Goal: Task Accomplishment & Management: Use online tool/utility

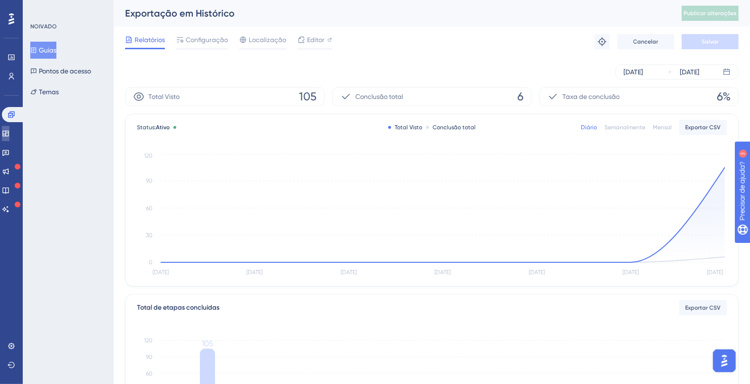
click at [9, 137] on icon at bounding box center [6, 134] width 8 height 8
click at [317, 41] on font "Editor" at bounding box center [316, 40] width 18 height 8
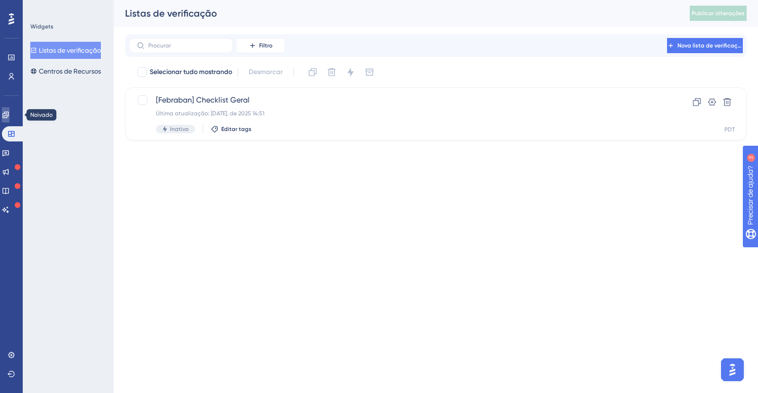
click at [7, 114] on link at bounding box center [6, 114] width 8 height 15
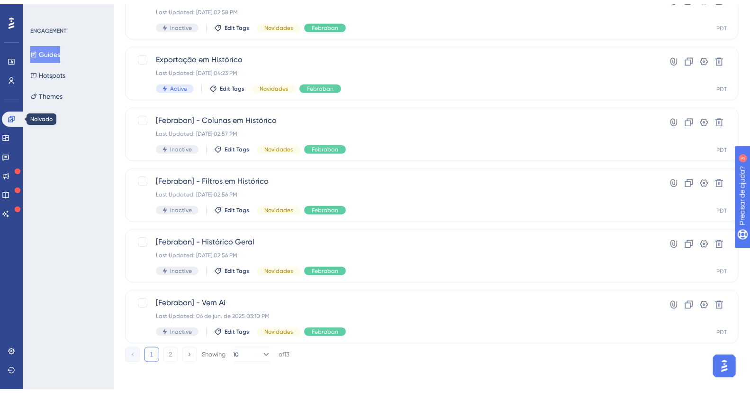
scroll to position [343, 0]
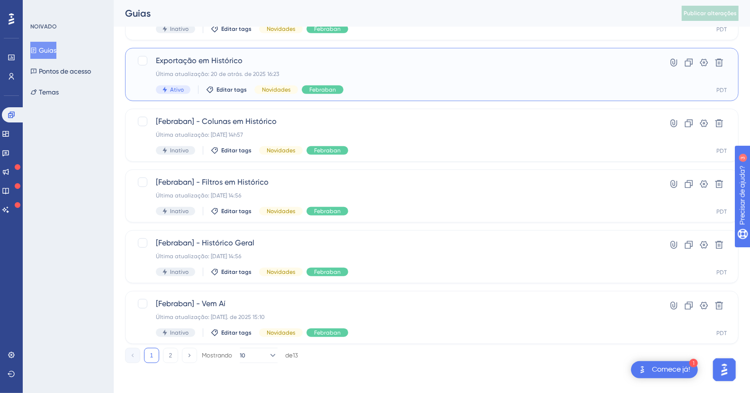
click at [281, 65] on span "Exportação em Histórico" at bounding box center [394, 60] width 476 height 11
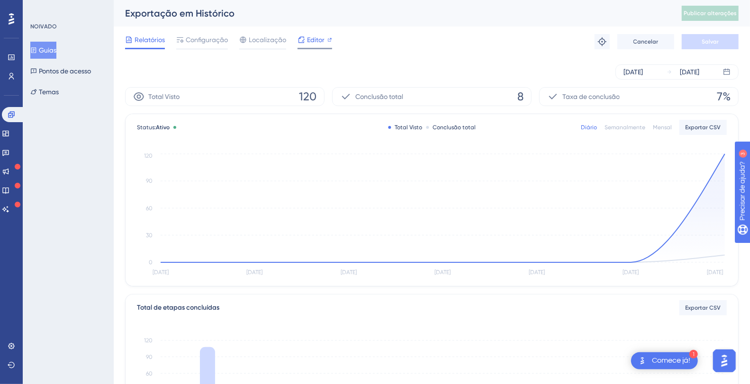
click at [321, 39] on font "Editor" at bounding box center [316, 40] width 18 height 8
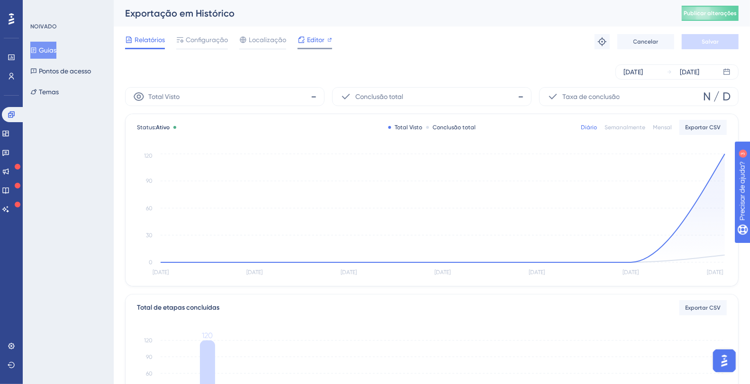
click at [316, 40] on font "Editor" at bounding box center [316, 40] width 18 height 8
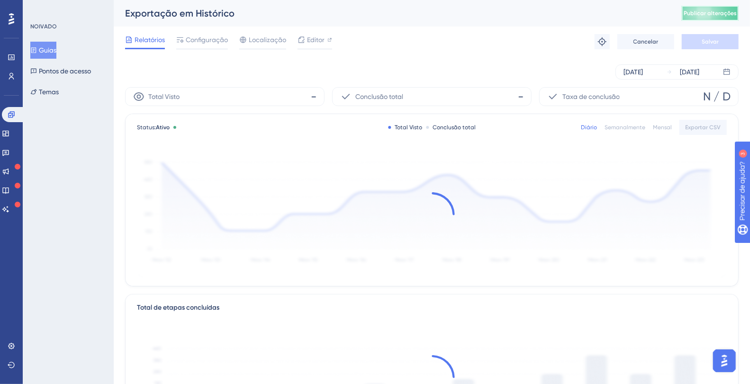
click at [712, 8] on button "Publicar alterações" at bounding box center [710, 13] width 57 height 15
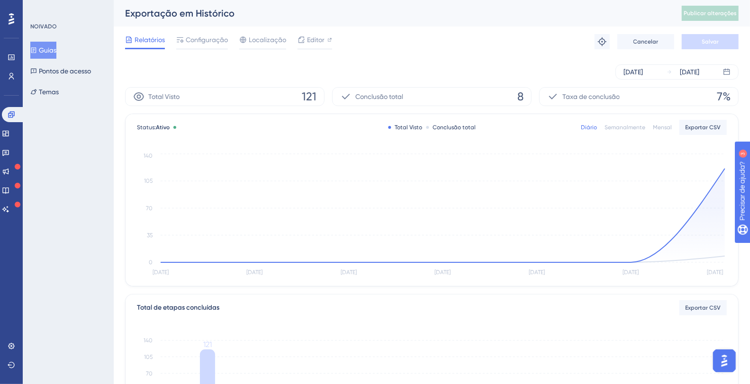
click at [260, 75] on div "14 de agosto de 2025 20 de agosto de 2025" at bounding box center [432, 71] width 614 height 15
click at [196, 64] on div "14 de agosto de 2025 20 de agosto de 2025" at bounding box center [432, 72] width 614 height 30
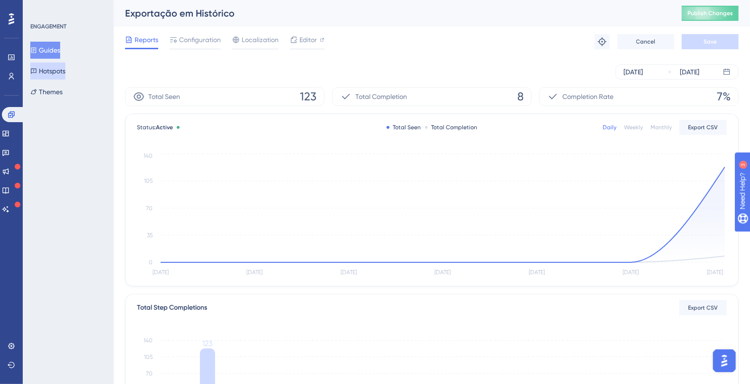
click at [55, 71] on button "Hotspots" at bounding box center [47, 71] width 35 height 17
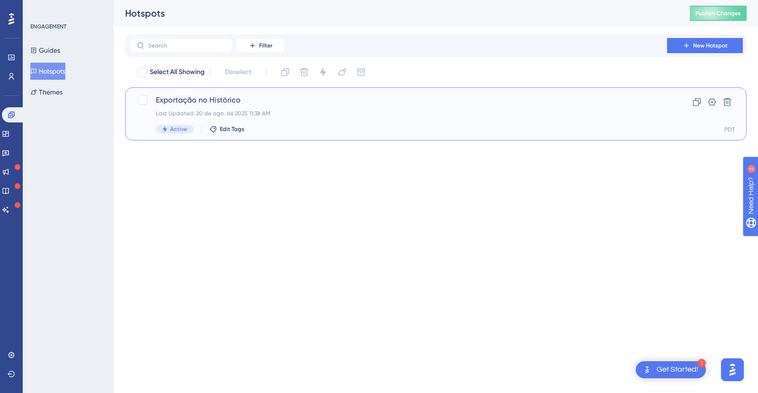
click at [329, 112] on div "Last Updated: 20 de ago. de 2025 11:38 AM" at bounding box center [398, 114] width 484 height 8
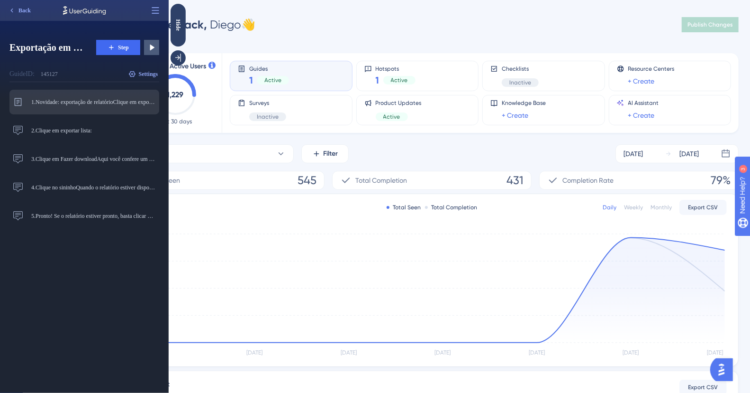
click at [117, 106] on div "1. Novidade: exportação de relatórioClique em exportar lista: Novidade: exporta…" at bounding box center [82, 101] width 145 height 15
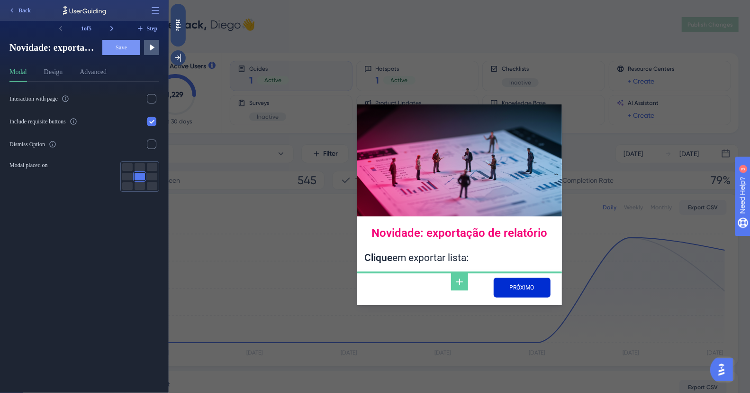
click at [103, 102] on label "Interaction with page" at bounding box center [84, 98] width 150 height 11
click at [152, 99] on input "checkbox" at bounding box center [152, 99] width 0 height 0
click at [444, 289] on div "PRÓXIMO" at bounding box center [459, 287] width 205 height 35
click at [456, 283] on icon at bounding box center [459, 281] width 11 height 11
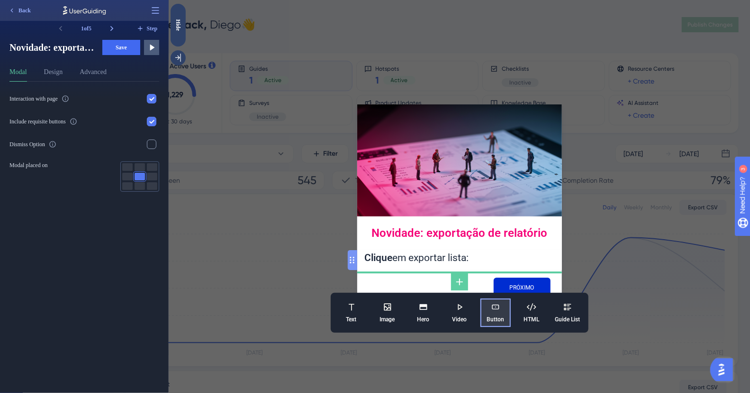
click at [495, 314] on button "Button" at bounding box center [495, 312] width 30 height 28
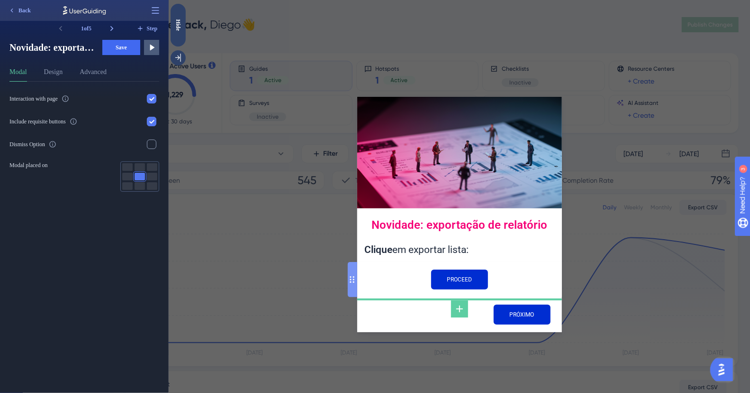
click at [382, 316] on div "PRÓXIMO" at bounding box center [459, 314] width 205 height 35
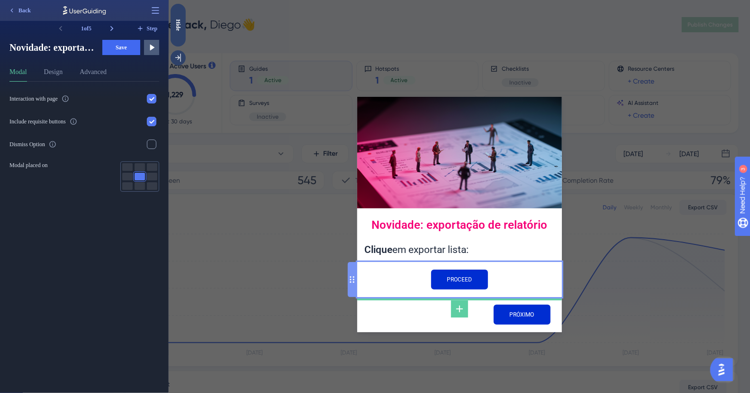
click at [379, 275] on div "PROCEED" at bounding box center [459, 279] width 205 height 35
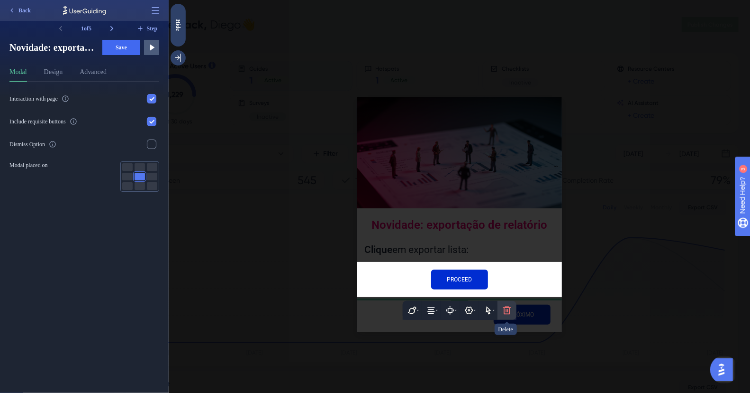
click at [506, 308] on icon at bounding box center [506, 309] width 9 height 9
click at [508, 337] on icon at bounding box center [506, 338] width 9 height 9
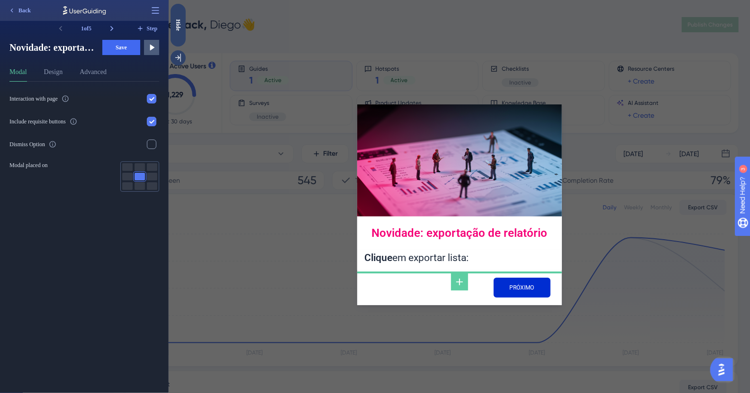
click at [450, 290] on div "PRÓXIMO" at bounding box center [499, 287] width 102 height 20
click at [507, 285] on input "PRÓXIMO" at bounding box center [521, 287] width 57 height 20
click at [151, 142] on div at bounding box center [151, 143] width 9 height 9
click at [68, 209] on div "Interaction with page Include requisite buttons Dismiss Option Modal placed on" at bounding box center [87, 237] width 157 height 311
click at [54, 77] on button "Design" at bounding box center [53, 73] width 19 height 15
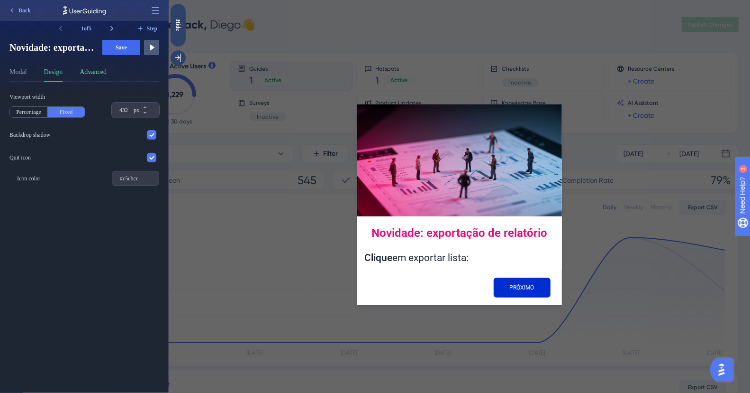
click at [97, 76] on button "Advanced" at bounding box center [93, 73] width 27 height 15
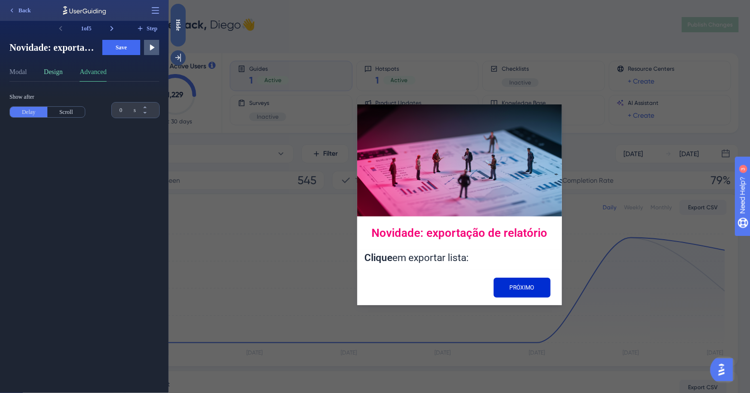
click at [63, 71] on button "Design" at bounding box center [53, 73] width 19 height 15
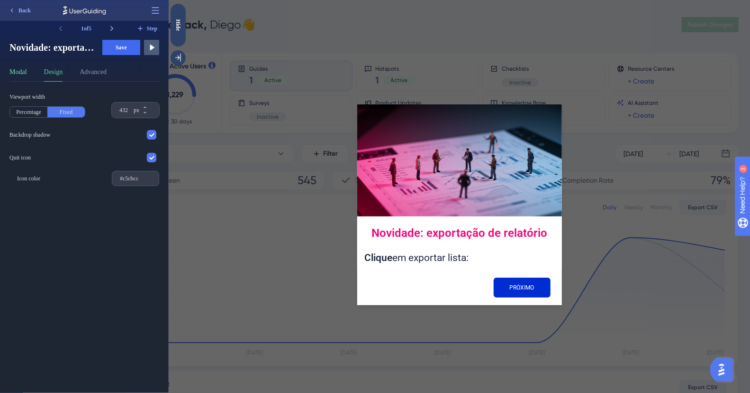
click at [20, 68] on button "Modal" at bounding box center [18, 73] width 18 height 15
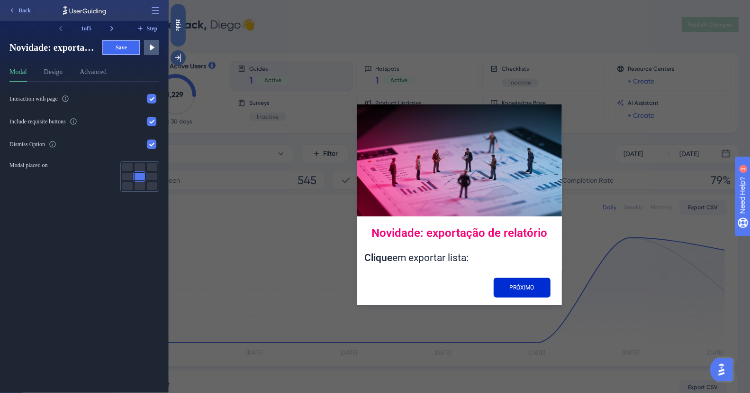
click at [119, 49] on span "Save" at bounding box center [121, 48] width 11 height 8
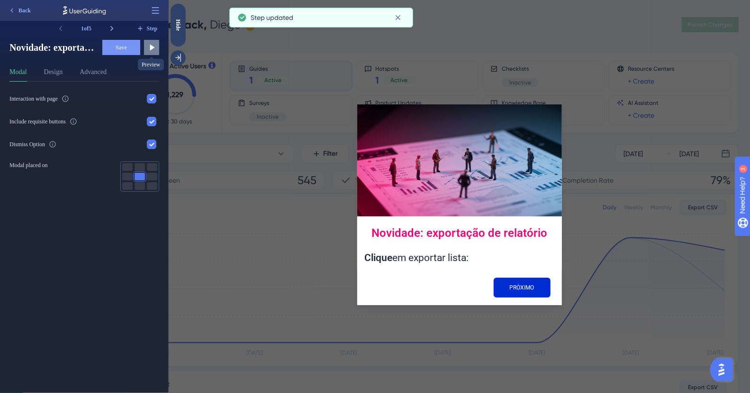
click at [155, 47] on icon at bounding box center [151, 47] width 9 height 9
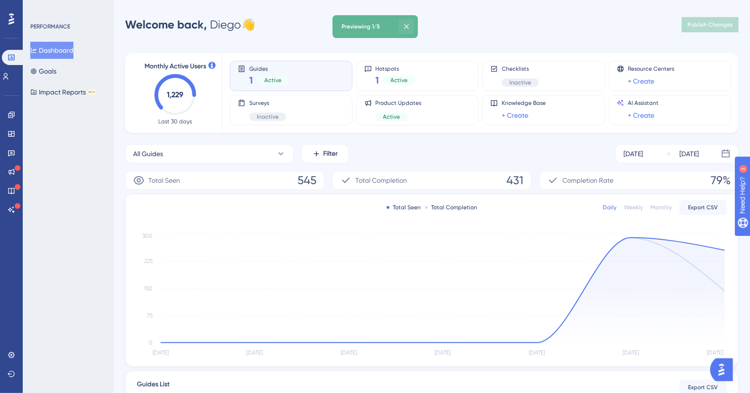
click at [411, 26] on icon at bounding box center [406, 26] width 9 height 9
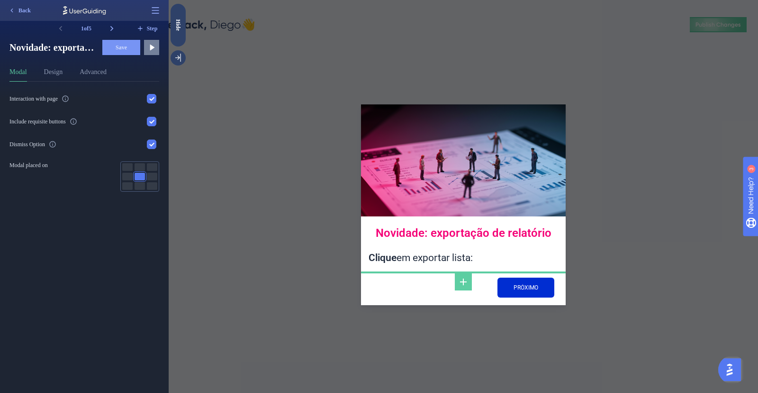
click at [150, 47] on icon at bounding box center [151, 47] width 9 height 9
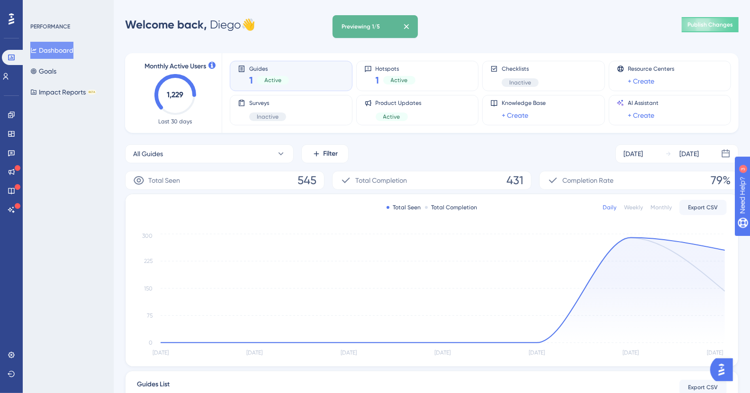
click at [152, 45] on div "Monthly Active Users 1,229 Last 30 days Guides 1 Active Hotspots 1 Active Check…" at bounding box center [432, 274] width 614 height 464
click at [411, 27] on icon at bounding box center [406, 26] width 9 height 9
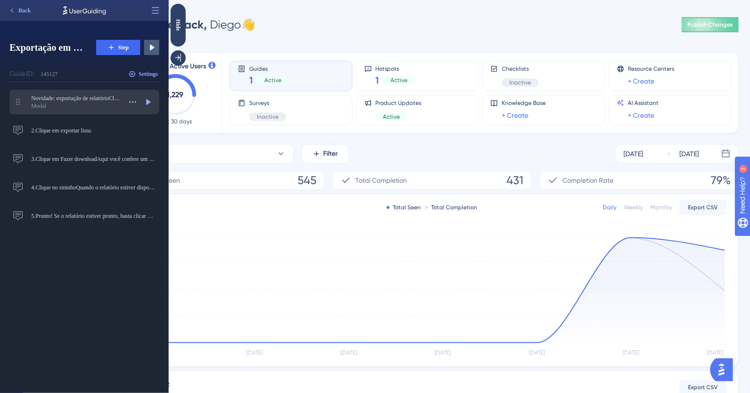
click at [78, 109] on div "Modal" at bounding box center [76, 106] width 90 height 8
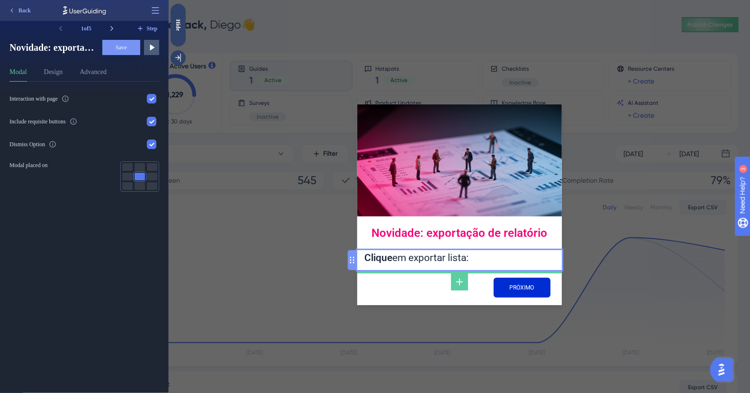
click at [395, 258] on div "Clique em exportar lista:" at bounding box center [460, 258] width 190 height 16
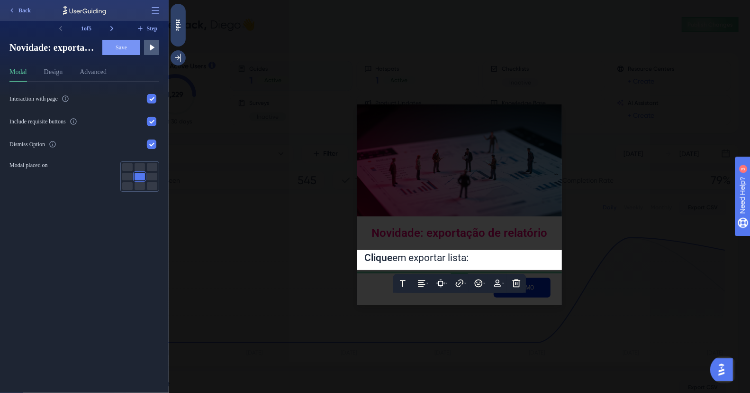
click at [241, 247] on div at bounding box center [459, 196] width 582 height 393
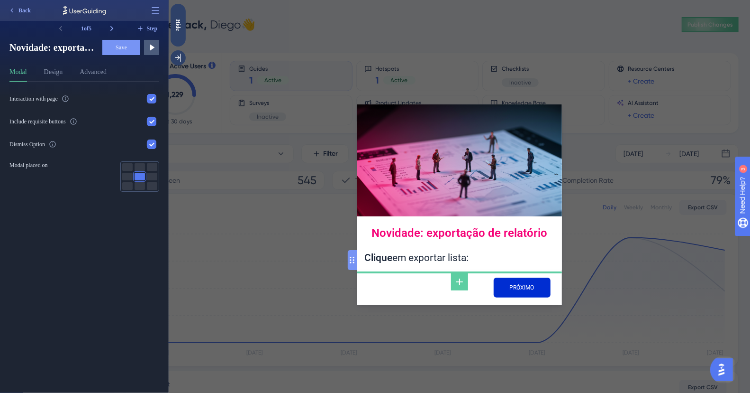
click at [386, 295] on div "PRÓXIMO" at bounding box center [459, 287] width 205 height 35
click at [14, 9] on icon at bounding box center [12, 11] width 8 height 8
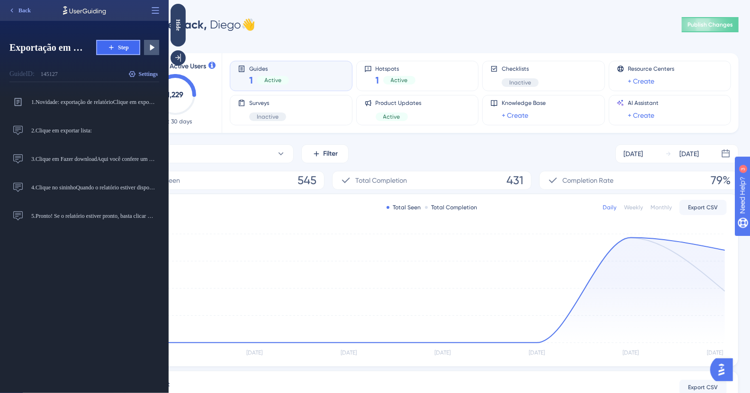
click at [126, 46] on span "Step" at bounding box center [123, 48] width 11 height 8
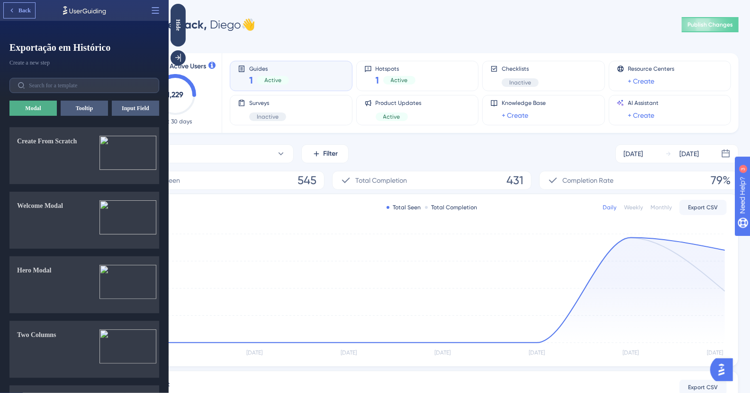
click at [12, 11] on icon at bounding box center [11, 11] width 2 height 4
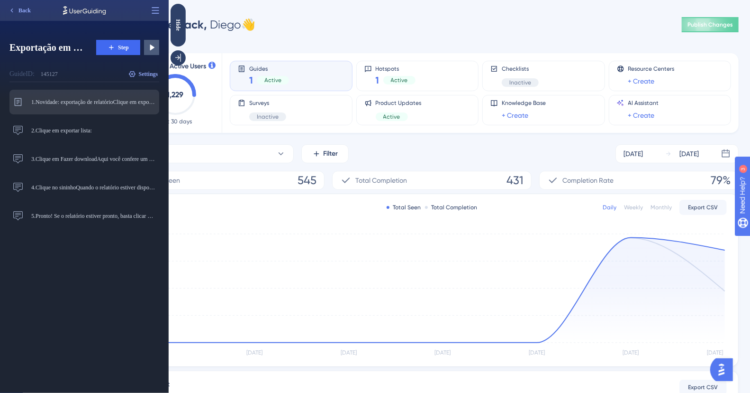
click at [78, 107] on div "1. Novidade: exportação de relatórioClique em exportar lista: Novidade: exporta…" at bounding box center [82, 101] width 145 height 15
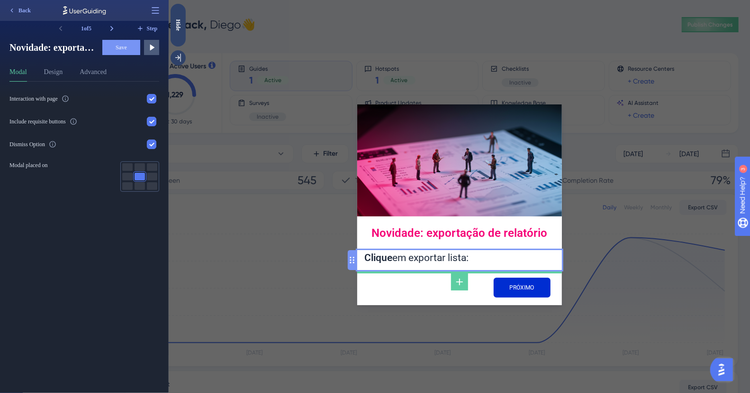
click at [407, 263] on div "Clique em exportar lista:" at bounding box center [460, 258] width 190 height 16
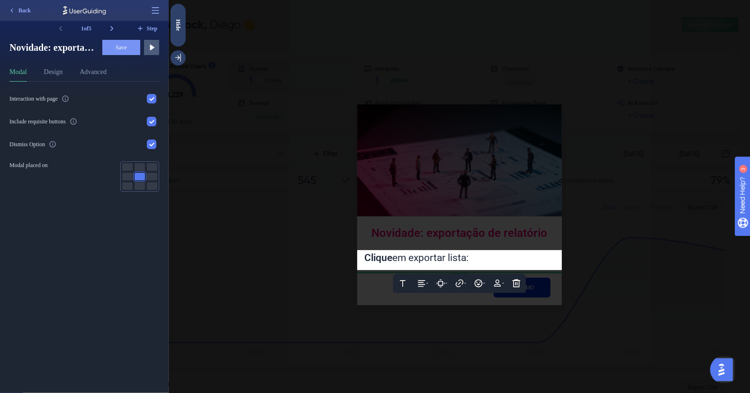
click at [407, 263] on span "em exportar lista:" at bounding box center [431, 257] width 76 height 11
click at [506, 281] on icon at bounding box center [501, 282] width 9 height 9
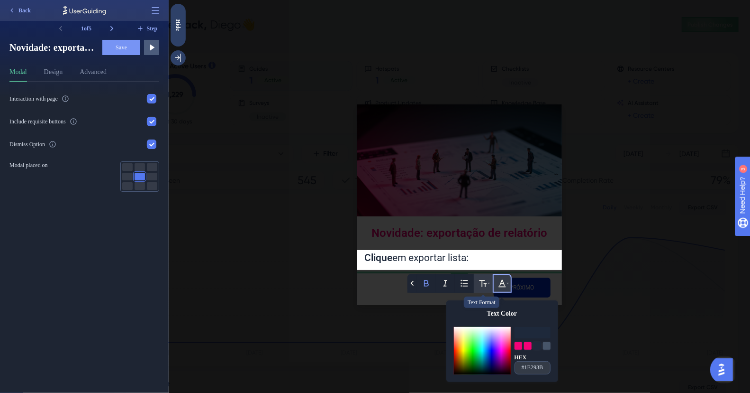
click at [488, 283] on icon at bounding box center [489, 283] width 2 height 1
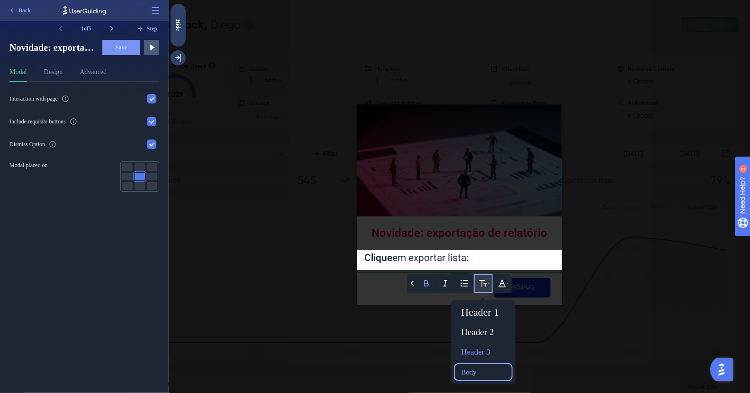
click at [482, 372] on div "Body" at bounding box center [482, 371] width 51 height 15
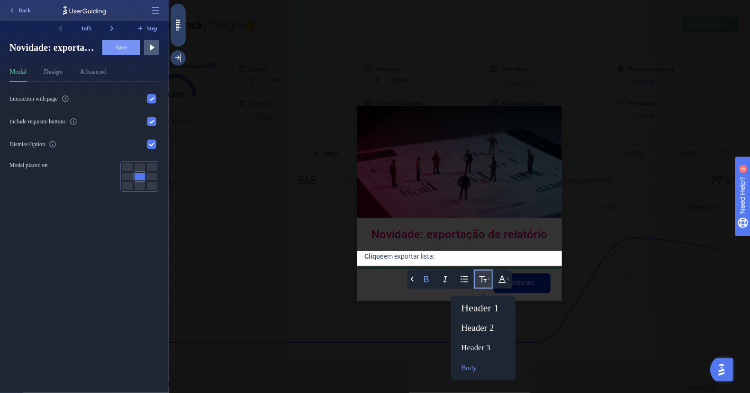
click at [408, 254] on span "em exportar lista:" at bounding box center [409, 256] width 51 height 8
click at [392, 257] on span "em exportar lista:" at bounding box center [409, 256] width 51 height 8
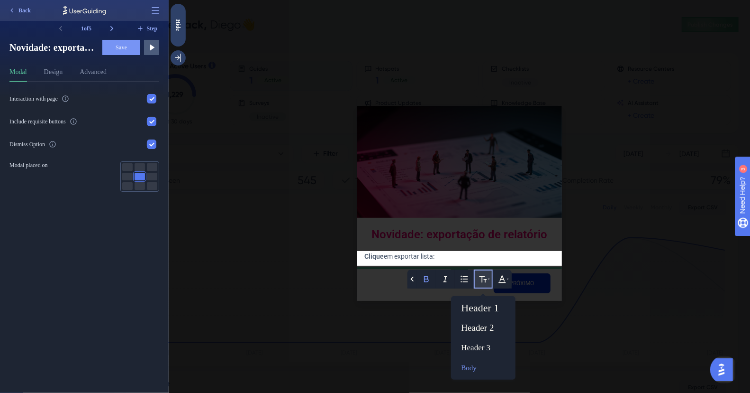
click at [392, 257] on span "em exportar lista:" at bounding box center [409, 256] width 51 height 8
click at [395, 277] on div at bounding box center [459, 196] width 582 height 393
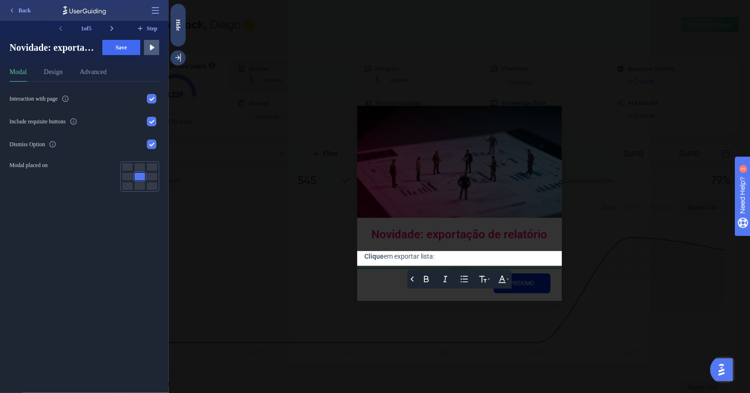
click at [411, 256] on span "em exportar lista:" at bounding box center [409, 256] width 51 height 8
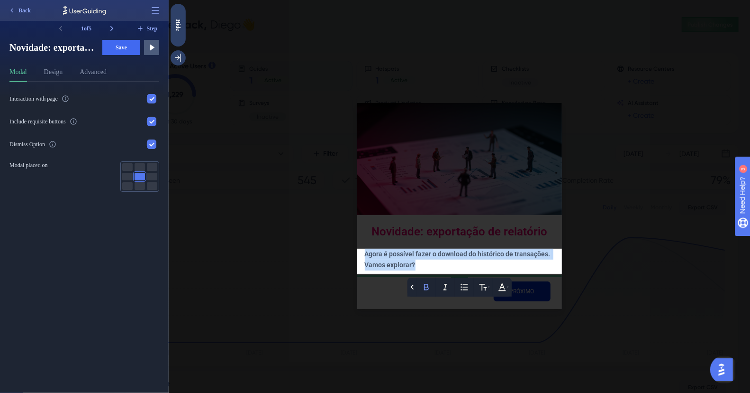
drag, startPoint x: 429, startPoint y: 261, endPoint x: 337, endPoint y: 243, distance: 93.2
click at [337, 243] on div "Novidade: exportação de relatório Back Bold Italic Bullet Point Text Format Tex…" at bounding box center [459, 196] width 582 height 393
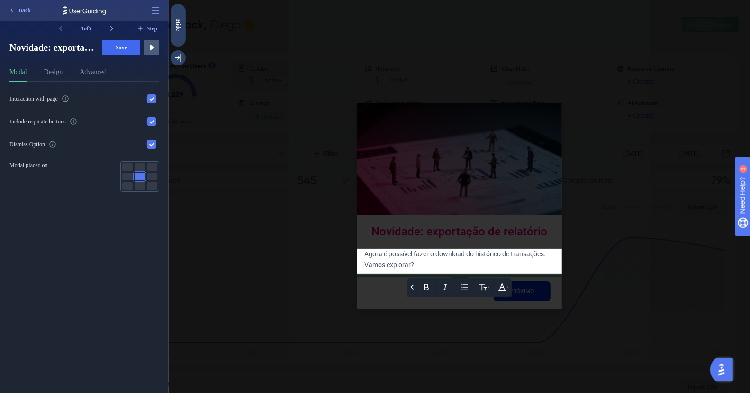
click at [386, 305] on div at bounding box center [459, 196] width 582 height 393
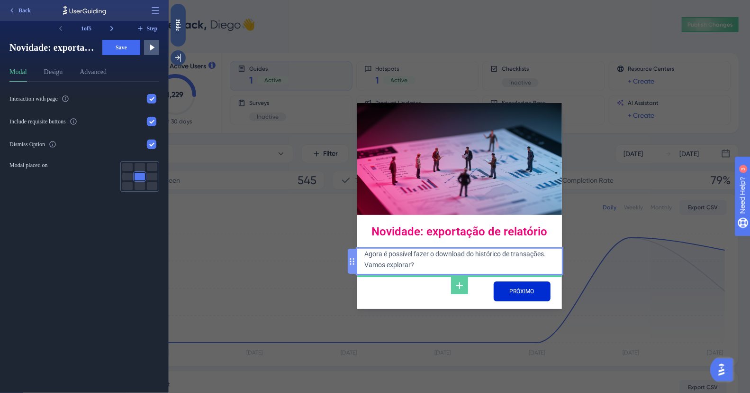
click at [418, 267] on div "Agora é possível fazer o download do histórico de transações. Vamos explorar?" at bounding box center [460, 258] width 190 height 21
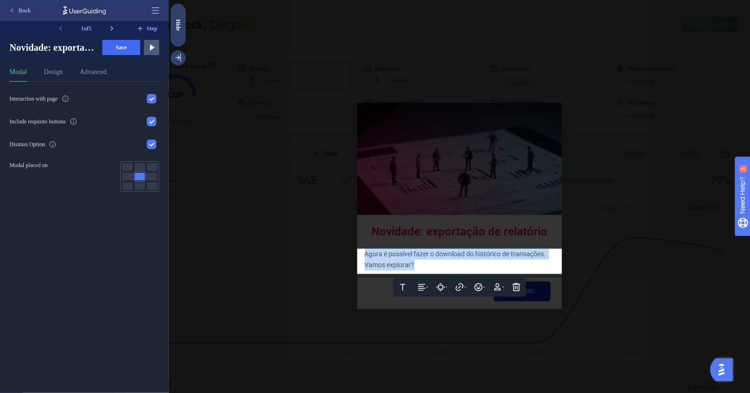
drag, startPoint x: 431, startPoint y: 267, endPoint x: 338, endPoint y: 251, distance: 94.8
click at [338, 251] on div "Novidade: exportação de relatório Text Alignment Paddings Hyperlink Emojis Pers…" at bounding box center [459, 196] width 582 height 393
click at [124, 53] on button "Save" at bounding box center [121, 47] width 38 height 15
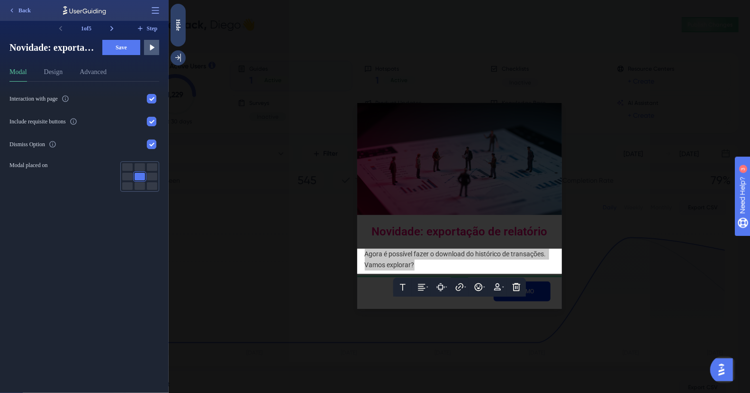
copy span "Agora é possível fazer o download do histórico de transações. Vamos explorar?"
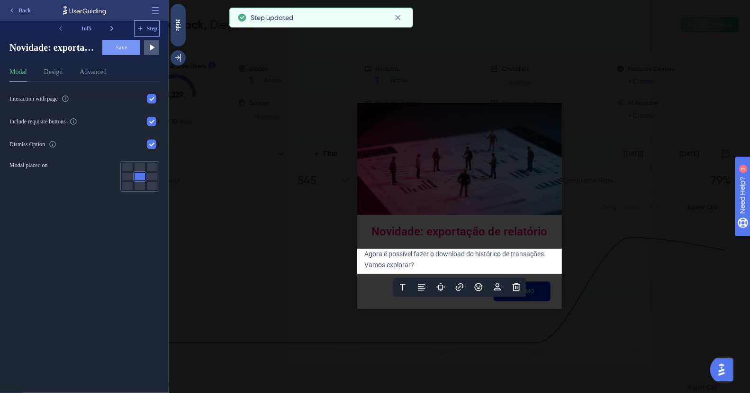
click at [150, 29] on span "Step" at bounding box center [152, 29] width 11 height 8
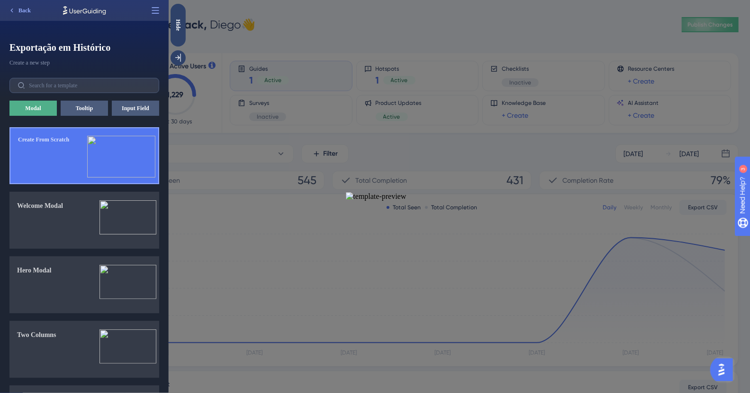
click at [54, 155] on div "Create From Scratch" at bounding box center [43, 159] width 51 height 47
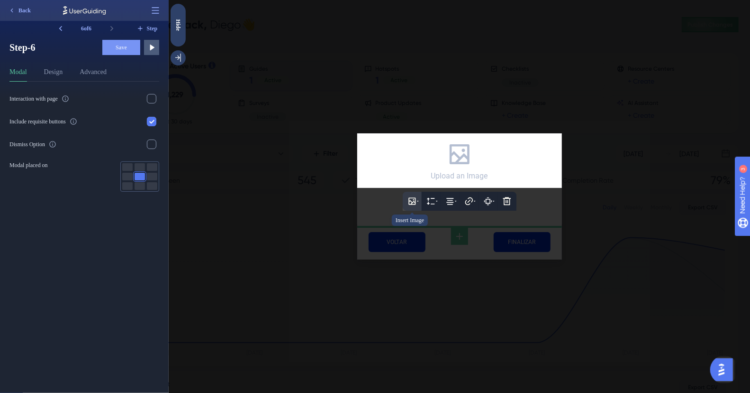
click at [410, 204] on icon at bounding box center [411, 200] width 9 height 9
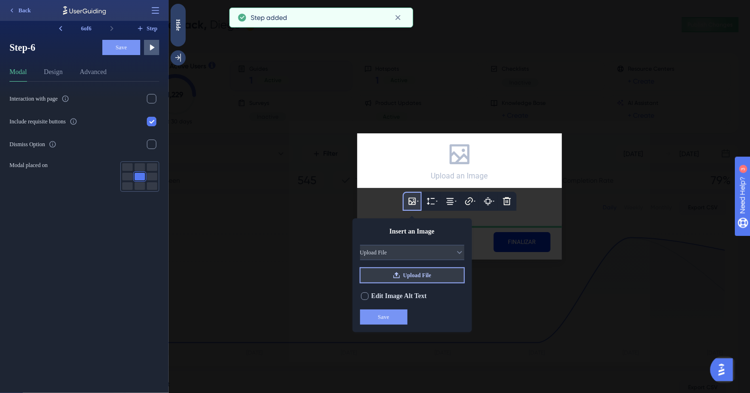
click at [397, 283] on button "Upload File" at bounding box center [412, 274] width 104 height 15
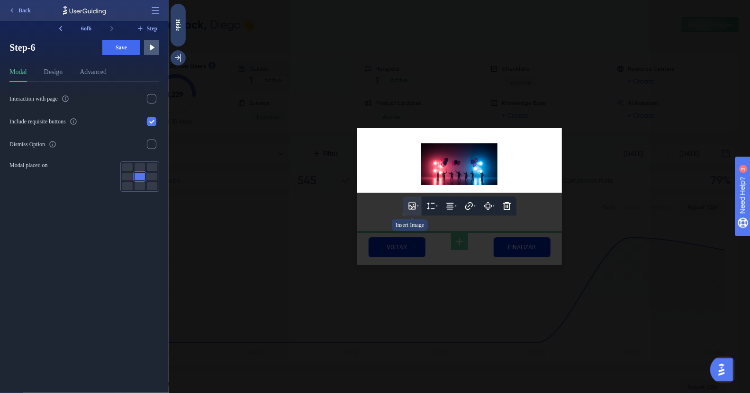
click at [419, 212] on button at bounding box center [411, 205] width 19 height 19
click at [432, 210] on icon at bounding box center [430, 205] width 9 height 9
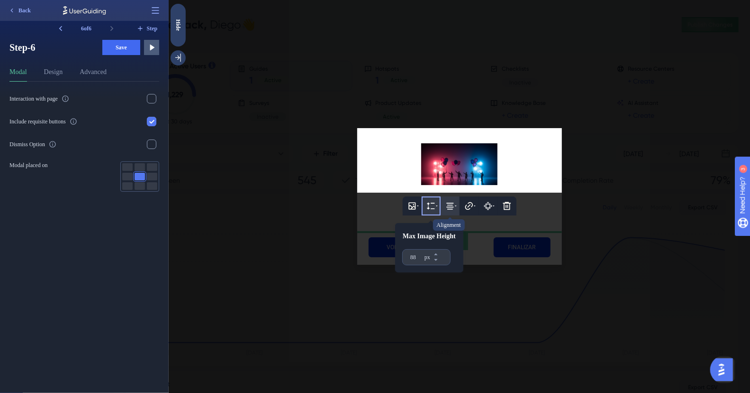
click at [448, 210] on icon at bounding box center [449, 205] width 9 height 9
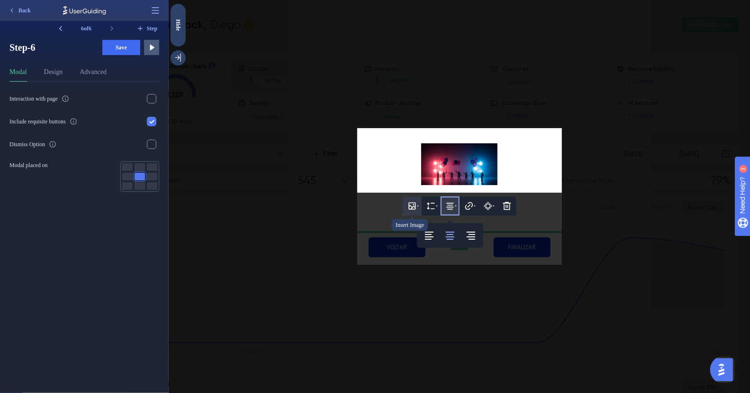
click at [413, 210] on icon at bounding box center [411, 205] width 7 height 7
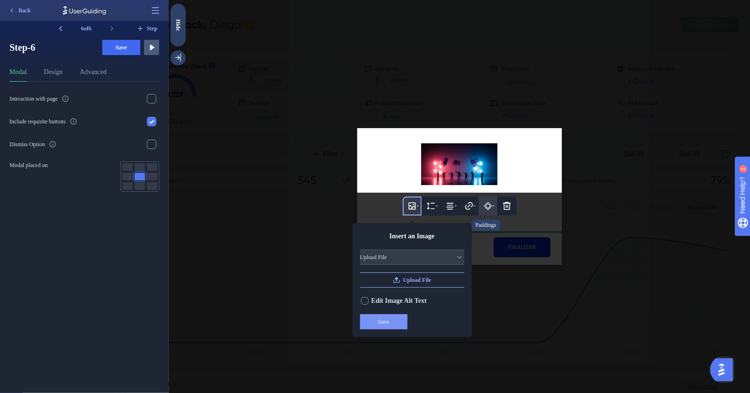
click at [492, 208] on icon at bounding box center [487, 205] width 9 height 9
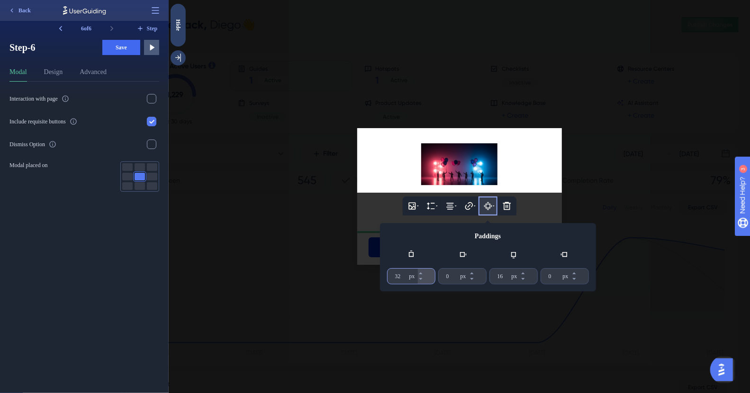
click at [402, 280] on input "32" at bounding box center [401, 276] width 12 height 8
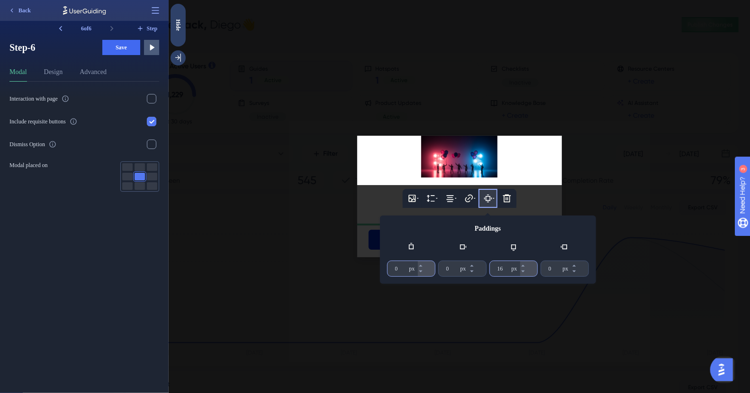
type input "0"
click at [502, 271] on input "16" at bounding box center [503, 269] width 12 height 8
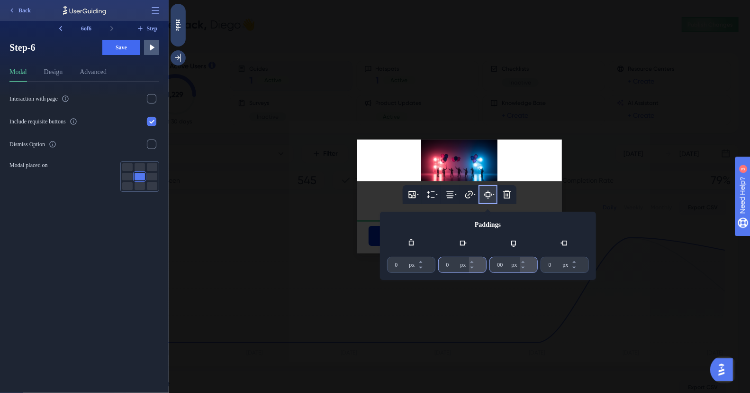
type input "00"
click at [463, 268] on div "px" at bounding box center [463, 265] width 6 height 8
click at [458, 268] on input "0" at bounding box center [452, 265] width 12 height 8
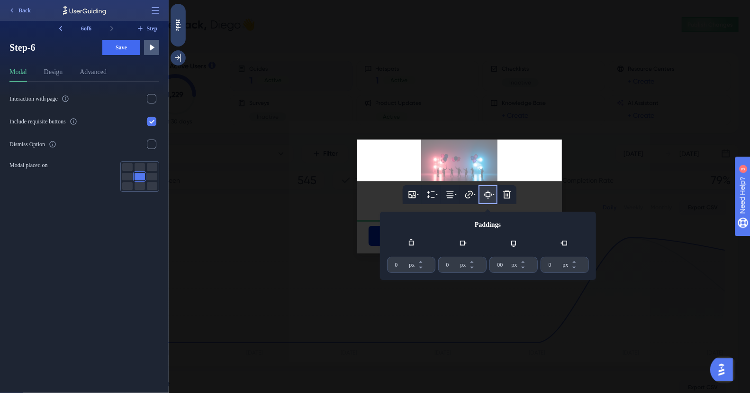
click at [524, 162] on div at bounding box center [459, 160] width 205 height 42
click at [457, 176] on img at bounding box center [459, 160] width 76 height 42
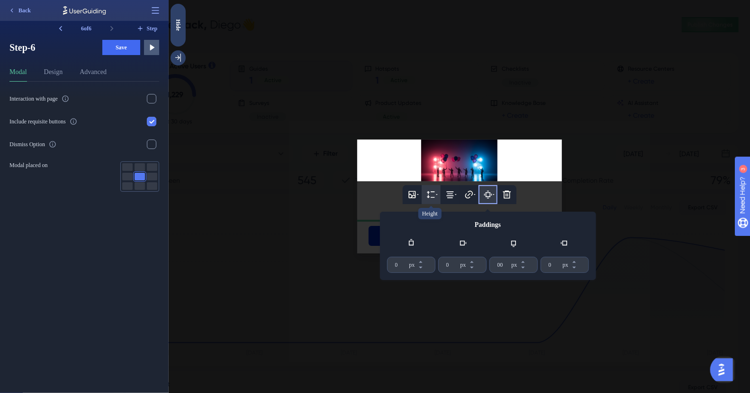
click at [436, 202] on button at bounding box center [430, 194] width 19 height 19
click at [432, 199] on icon at bounding box center [430, 194] width 9 height 9
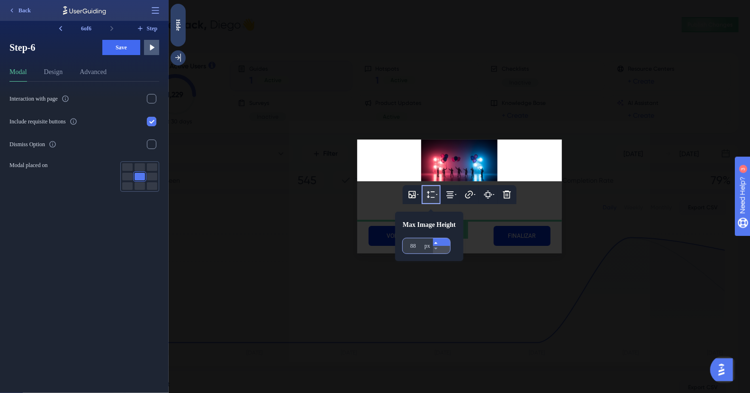
click at [438, 246] on icon at bounding box center [436, 243] width 6 height 6
click at [437, 244] on icon at bounding box center [435, 243] width 3 height 2
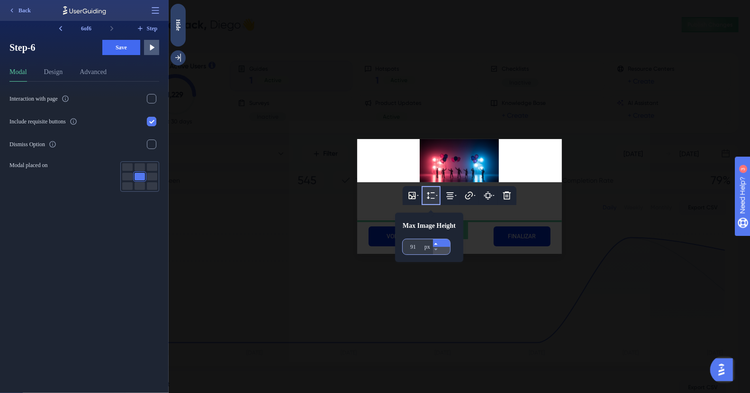
click at [437, 245] on icon at bounding box center [435, 244] width 3 height 2
click at [438, 247] on icon at bounding box center [436, 244] width 6 height 6
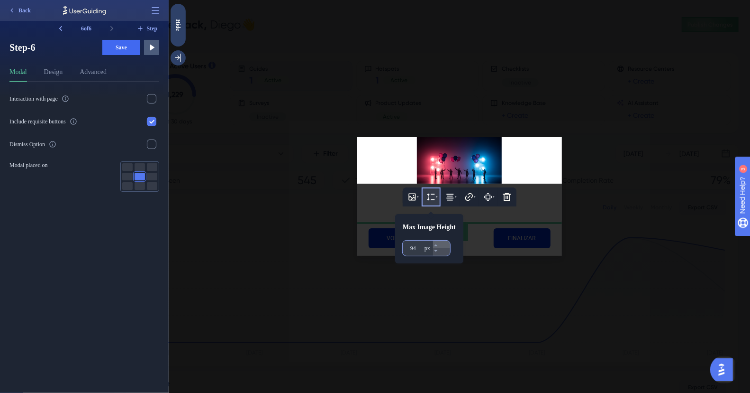
drag, startPoint x: 443, startPoint y: 247, endPoint x: 438, endPoint y: 249, distance: 4.9
click at [438, 248] on button "88 px" at bounding box center [441, 244] width 17 height 8
click at [411, 252] on input "88" at bounding box center [416, 249] width 12 height 8
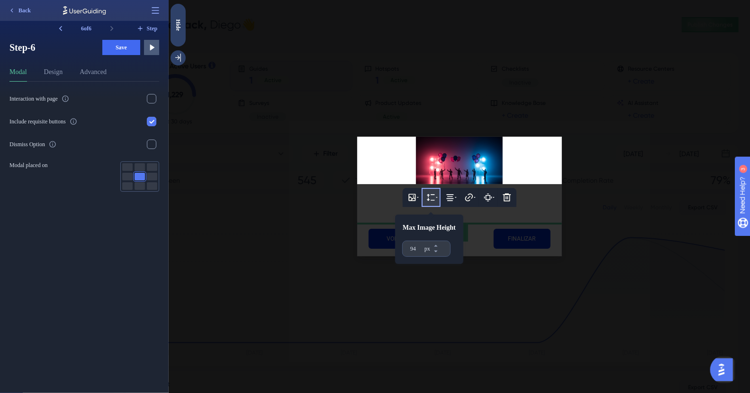
click at [472, 226] on div at bounding box center [459, 196] width 582 height 393
click at [430, 202] on icon at bounding box center [430, 196] width 9 height 9
click at [429, 200] on icon at bounding box center [430, 196] width 9 height 9
click at [416, 252] on input "100" at bounding box center [416, 249] width 12 height 8
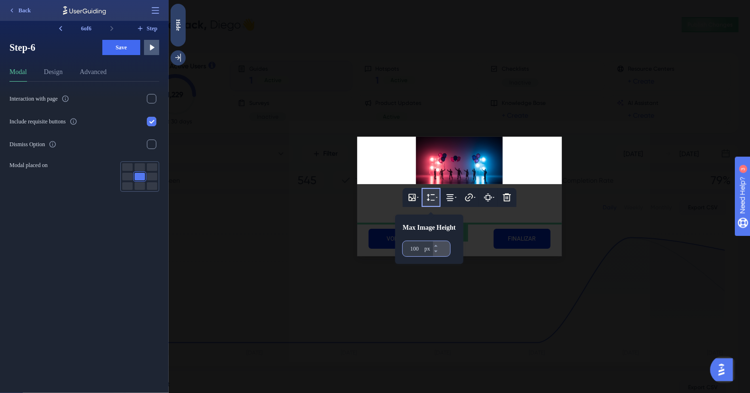
click at [414, 252] on input "100" at bounding box center [416, 249] width 12 height 8
click at [412, 252] on input "100" at bounding box center [416, 249] width 12 height 8
click at [413, 252] on input "100" at bounding box center [416, 249] width 12 height 8
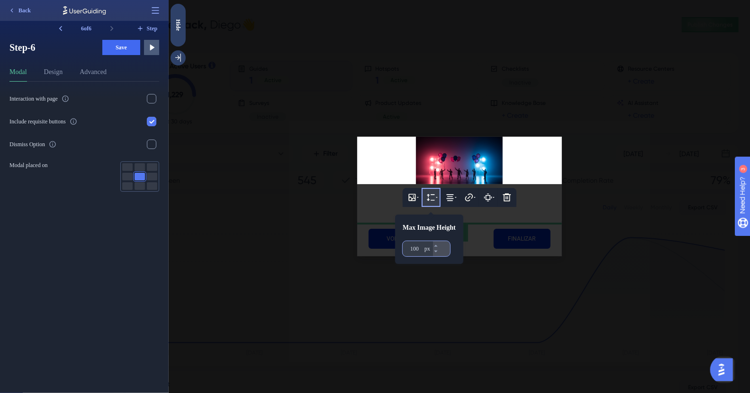
click at [420, 252] on input "100" at bounding box center [416, 249] width 12 height 8
click at [416, 252] on input "100" at bounding box center [416, 249] width 12 height 8
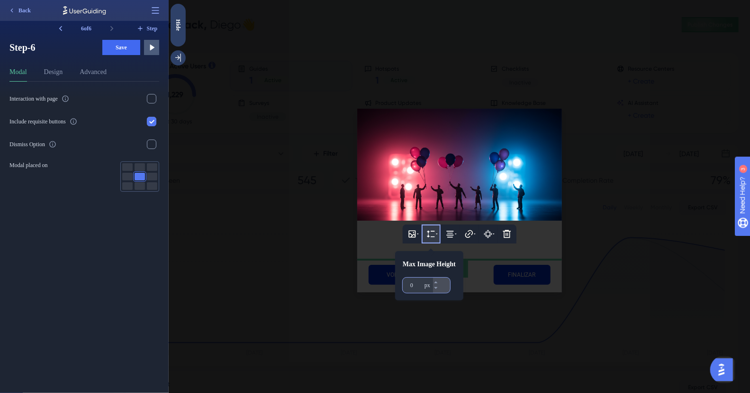
click at [417, 288] on input "0" at bounding box center [416, 285] width 12 height 8
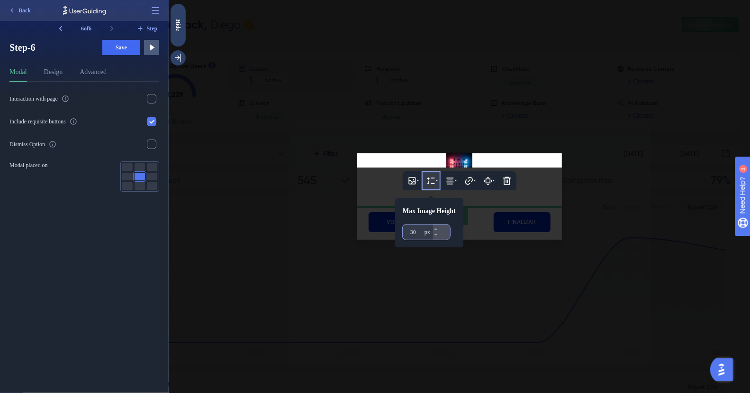
type input "300"
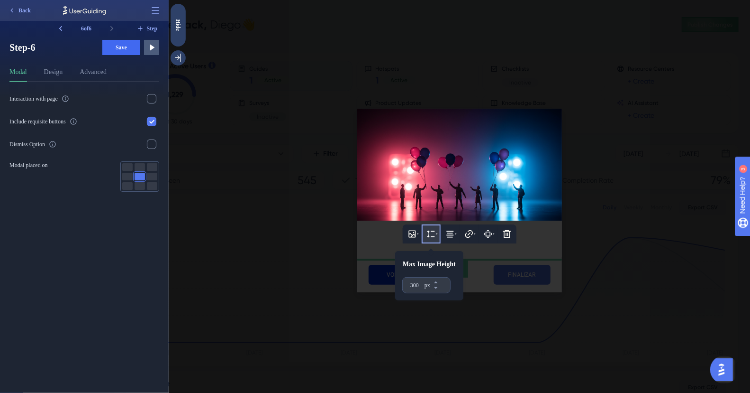
click at [508, 272] on div at bounding box center [459, 196] width 582 height 393
click at [484, 271] on div at bounding box center [459, 196] width 582 height 393
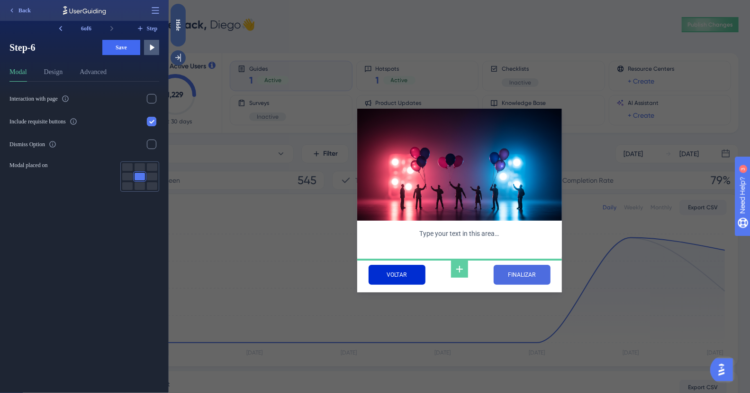
click at [522, 266] on input "PRÓXIMO" at bounding box center [521, 275] width 57 height 20
click at [527, 267] on input "PRÓXIMO" at bounding box center [521, 275] width 57 height 20
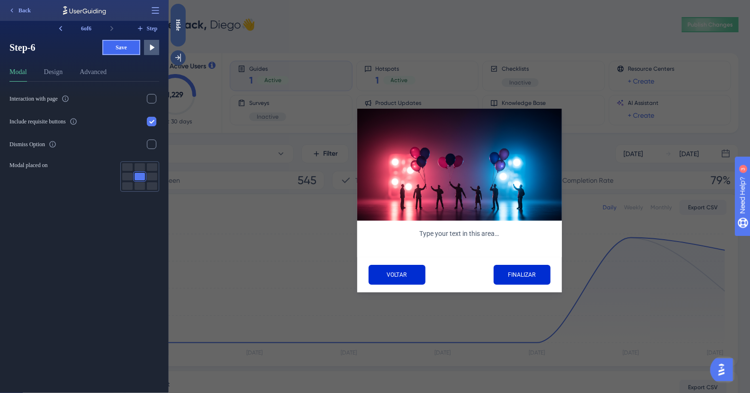
click at [111, 47] on button "Save" at bounding box center [121, 47] width 38 height 15
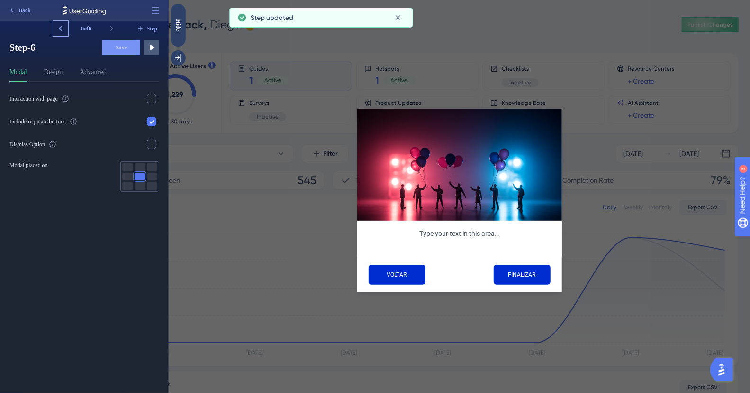
click at [61, 28] on icon at bounding box center [60, 28] width 9 height 9
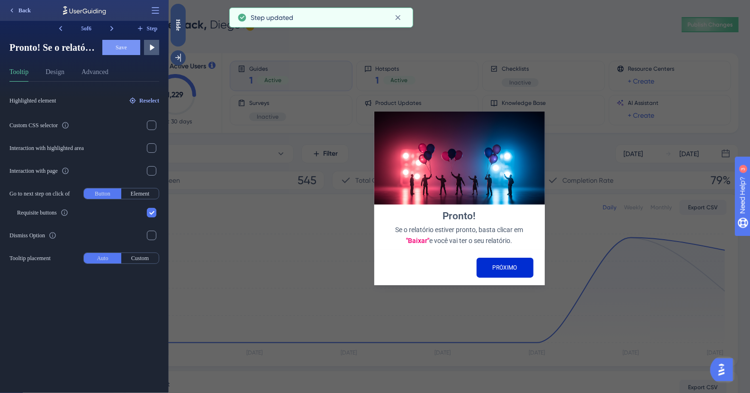
click at [20, 15] on button "Back" at bounding box center [19, 10] width 31 height 15
